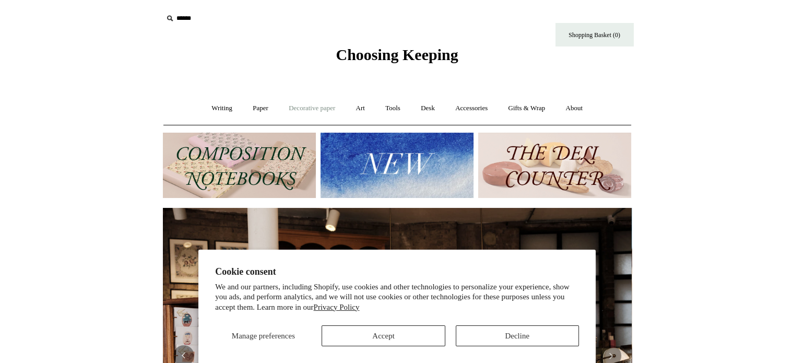
click at [310, 104] on link "Decorative paper +" at bounding box center [311, 109] width 65 height 28
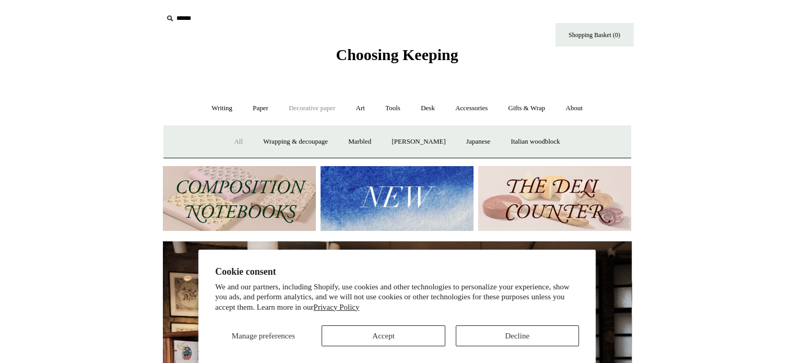
click at [226, 142] on link "All" at bounding box center [239, 142] width 28 height 28
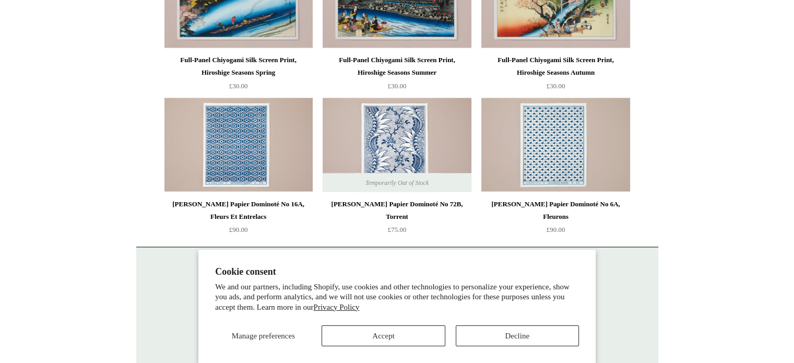
scroll to position [1922, 0]
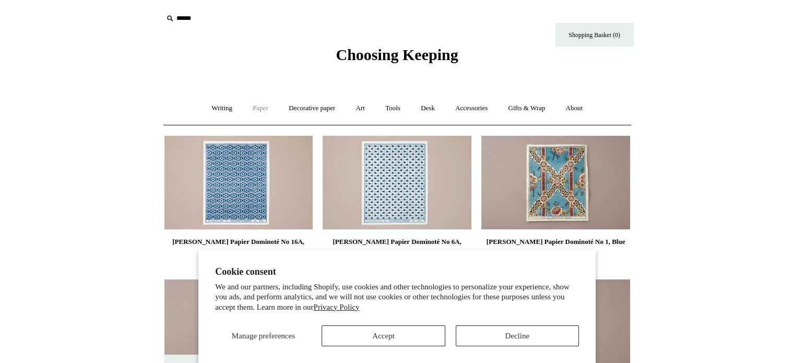
click at [246, 107] on link "Paper +" at bounding box center [260, 109] width 34 height 28
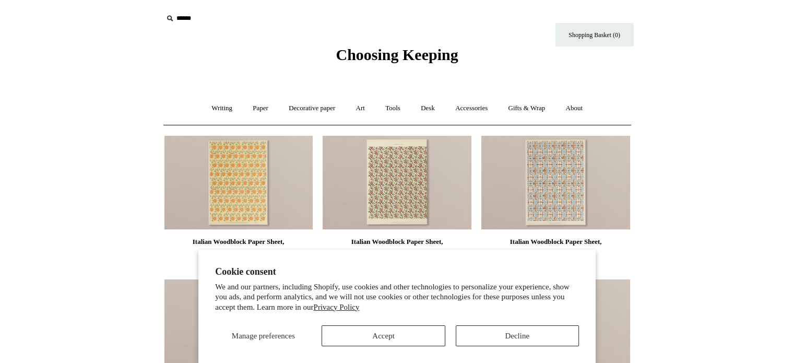
scroll to position [278, 0]
